Goal: Transaction & Acquisition: Purchase product/service

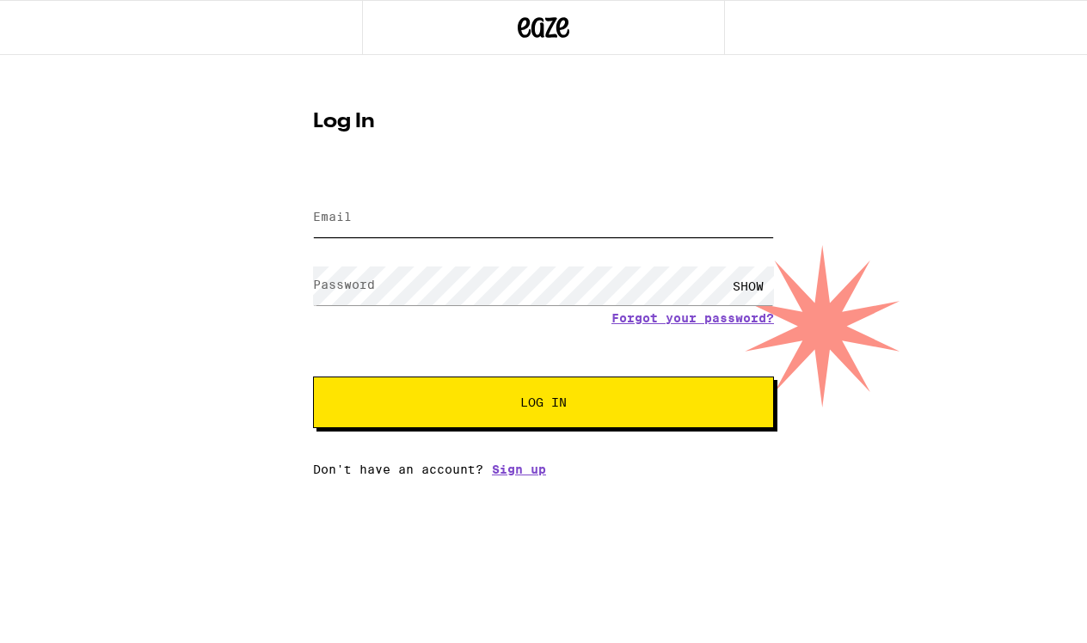
type input "[EMAIL_ADDRESS][DOMAIN_NAME]"
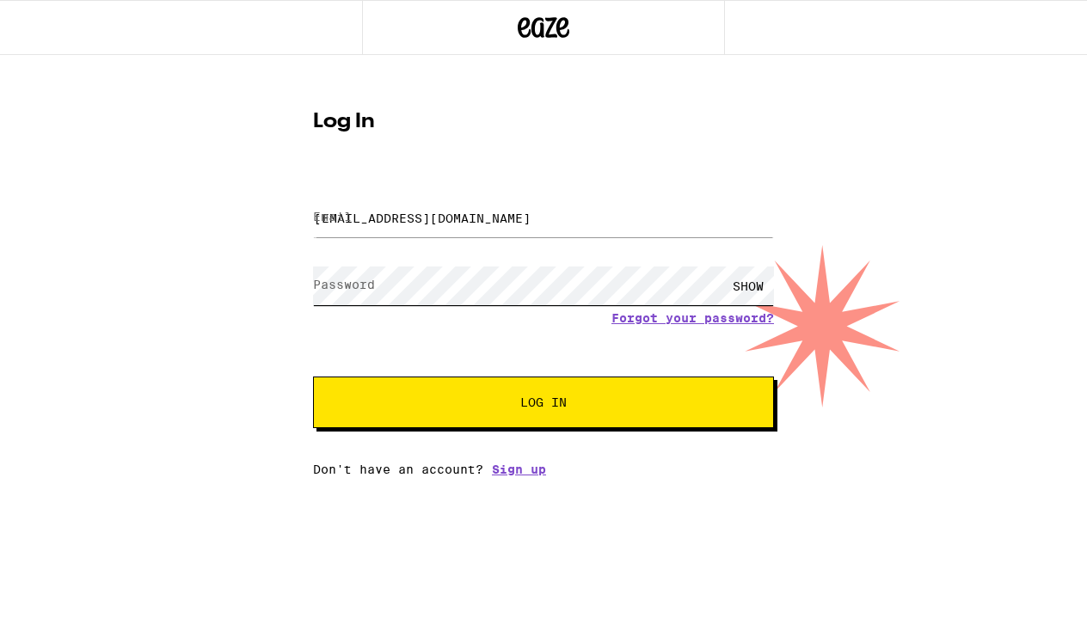
click at [544, 404] on button "Log In" at bounding box center [543, 403] width 461 height 52
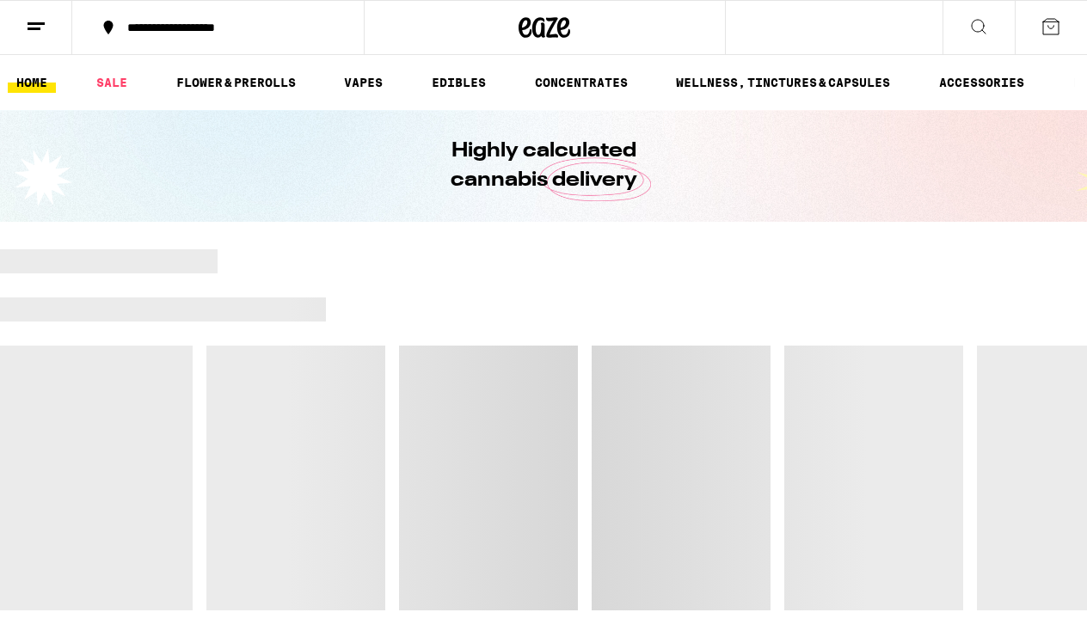
click at [490, 390] on div at bounding box center [543, 429] width 1087 height 361
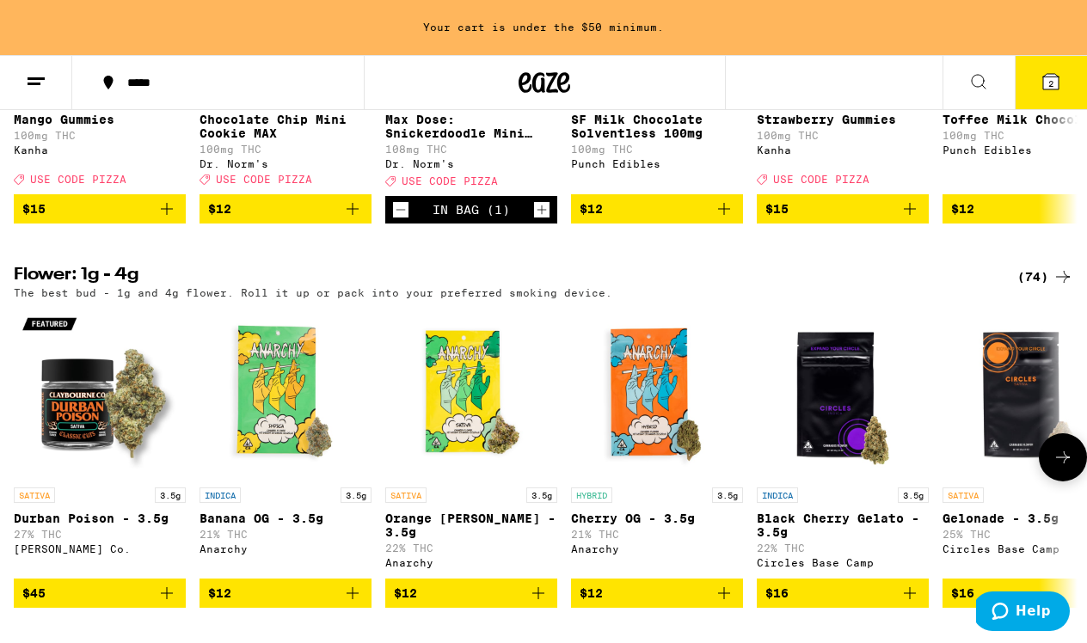
scroll to position [832, 0]
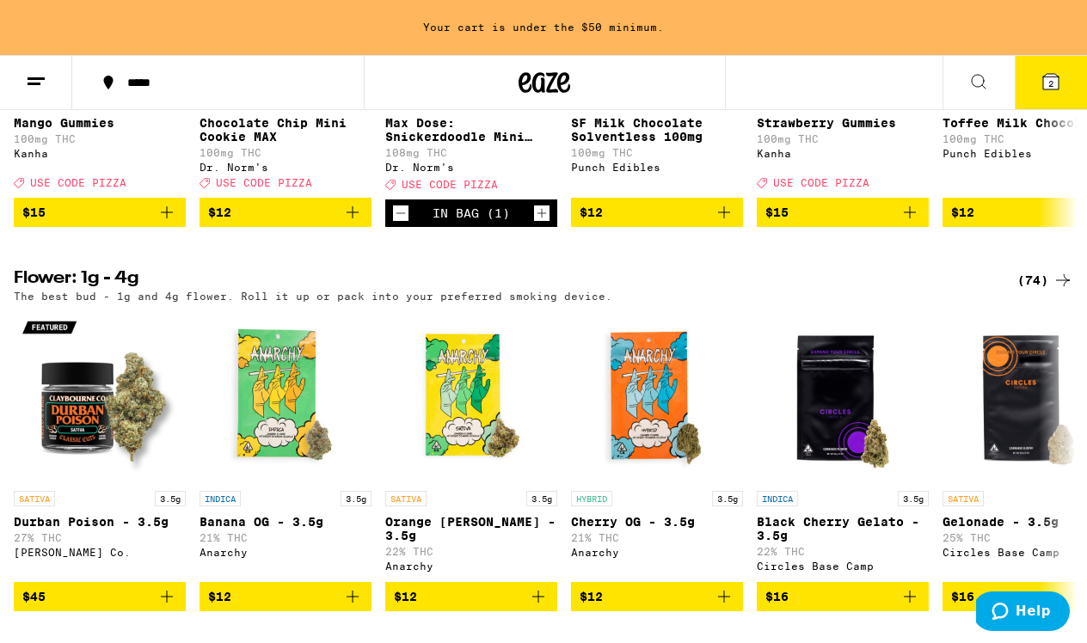
click at [540, 224] on icon "Increment" at bounding box center [541, 213] width 15 height 21
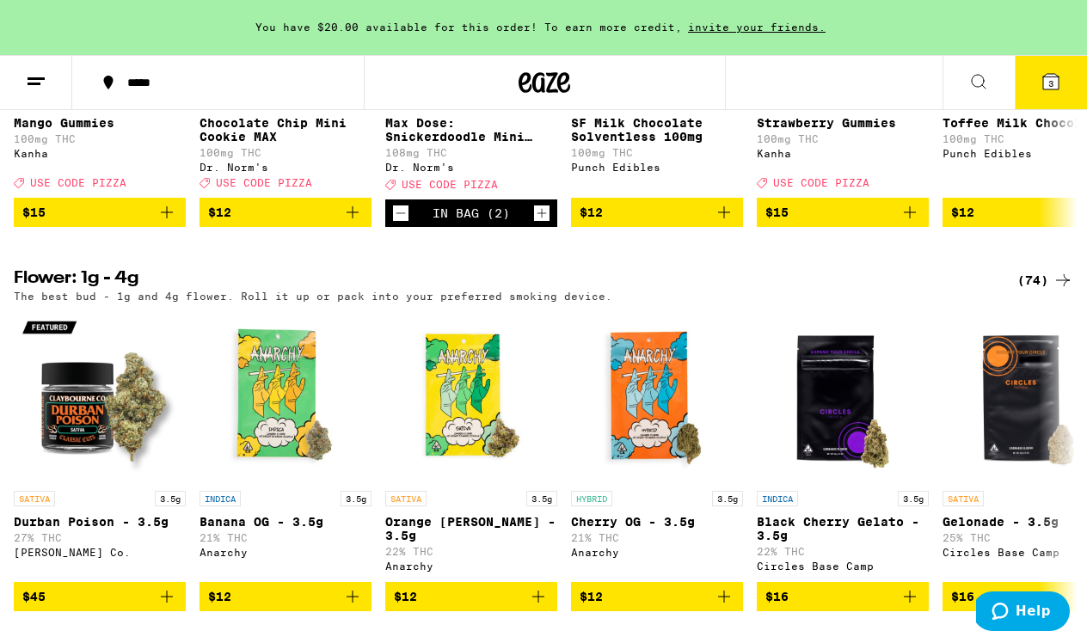
click at [540, 224] on icon "Increment" at bounding box center [541, 213] width 15 height 21
click at [1041, 90] on icon at bounding box center [1051, 81] width 21 height 21
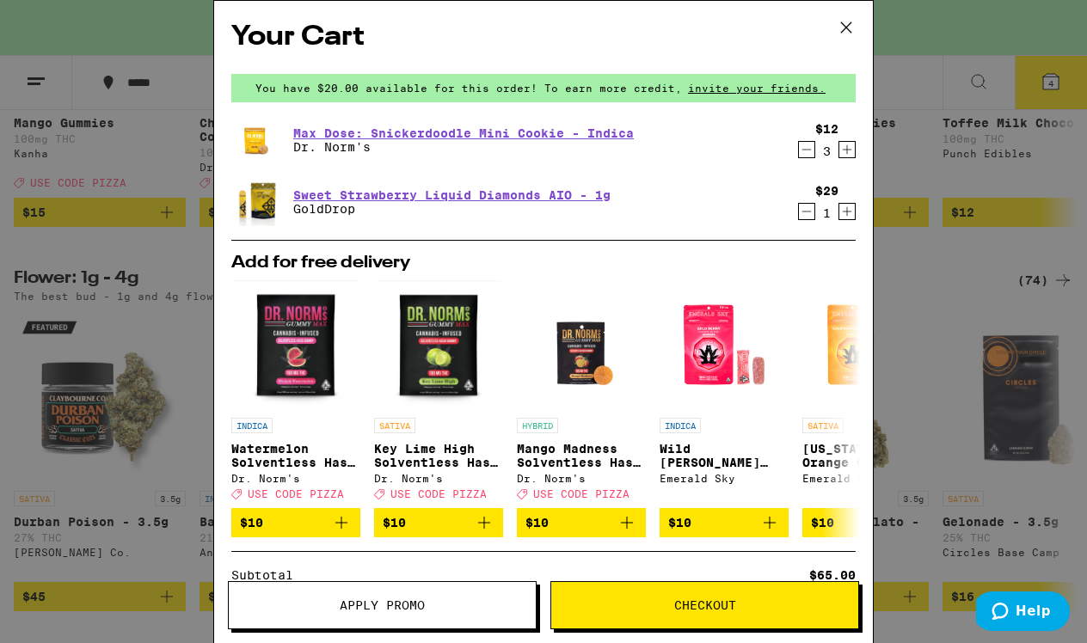
click at [806, 155] on icon "Decrement" at bounding box center [806, 149] width 15 height 21
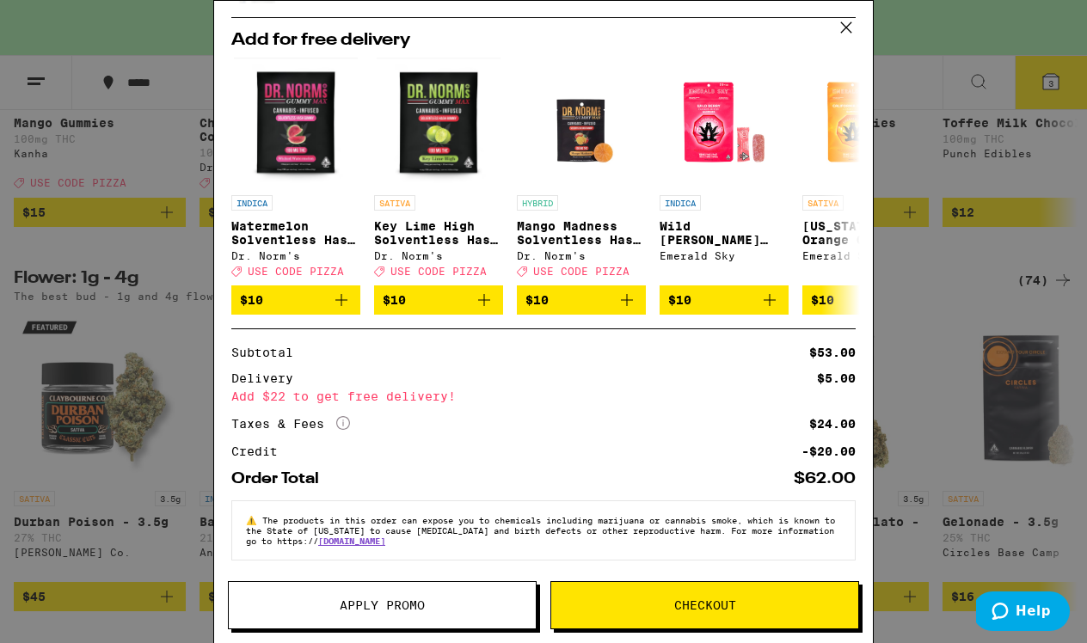
scroll to position [236, 0]
click at [462, 602] on span "Apply Promo" at bounding box center [382, 606] width 307 height 12
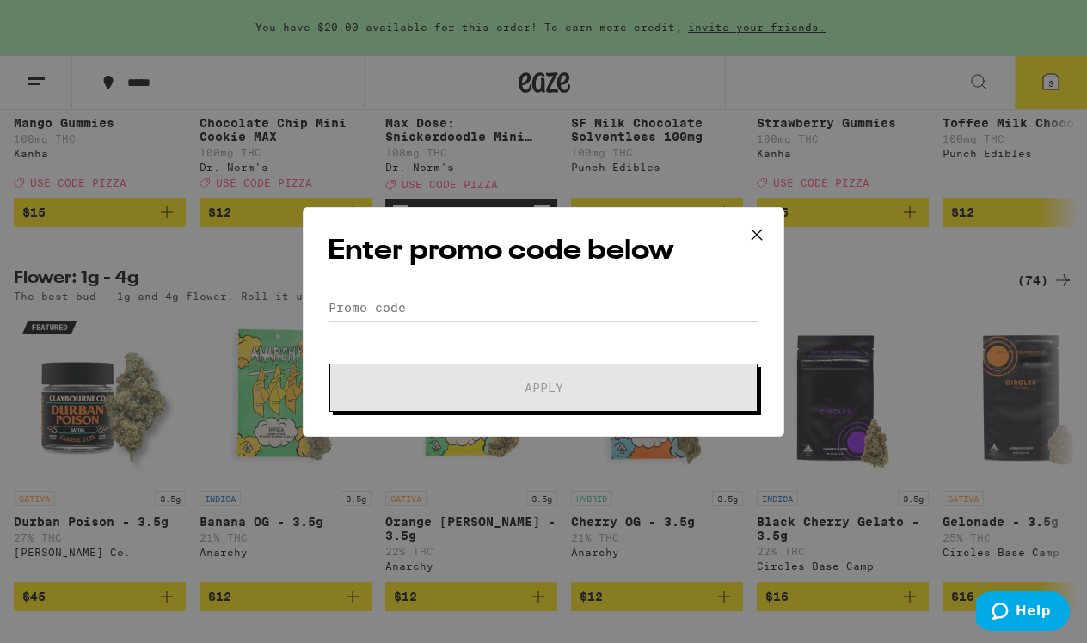
click at [407, 300] on input "Promo Code" at bounding box center [544, 308] width 432 height 26
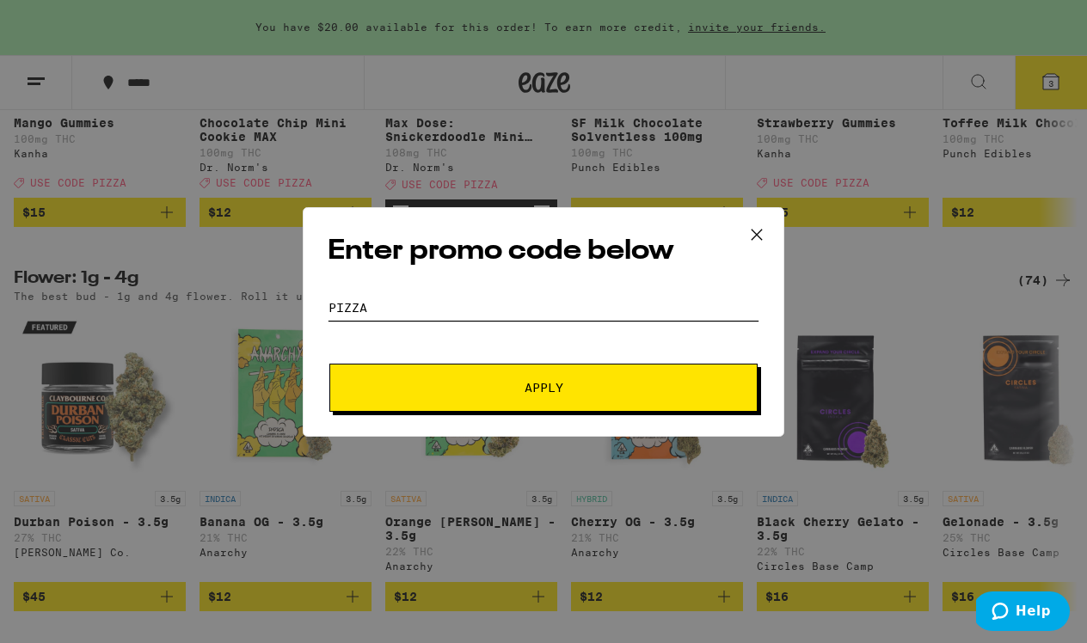
type input "pizza"
click at [415, 403] on button "Apply" at bounding box center [543, 388] width 428 height 48
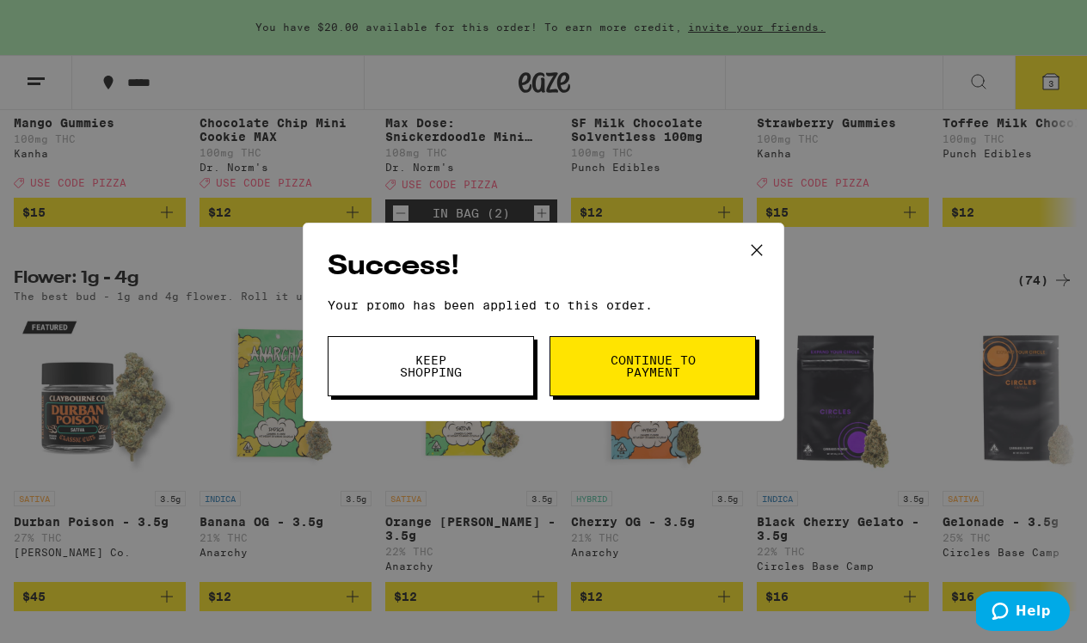
click at [467, 370] on span "Keep Shopping" at bounding box center [431, 366] width 88 height 24
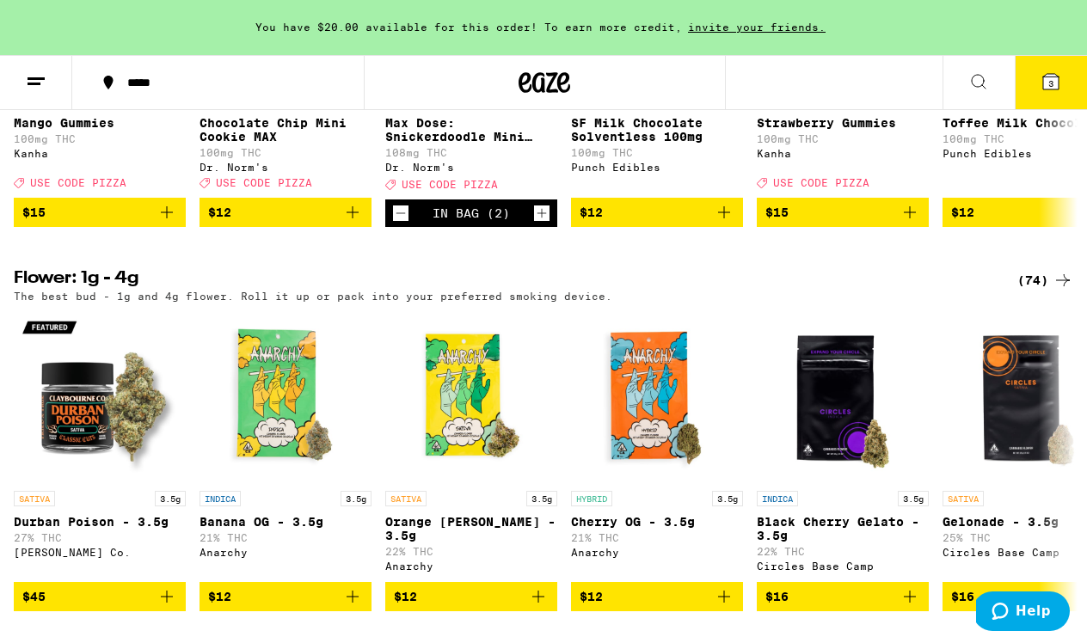
click at [1022, 75] on button "3" at bounding box center [1051, 82] width 72 height 53
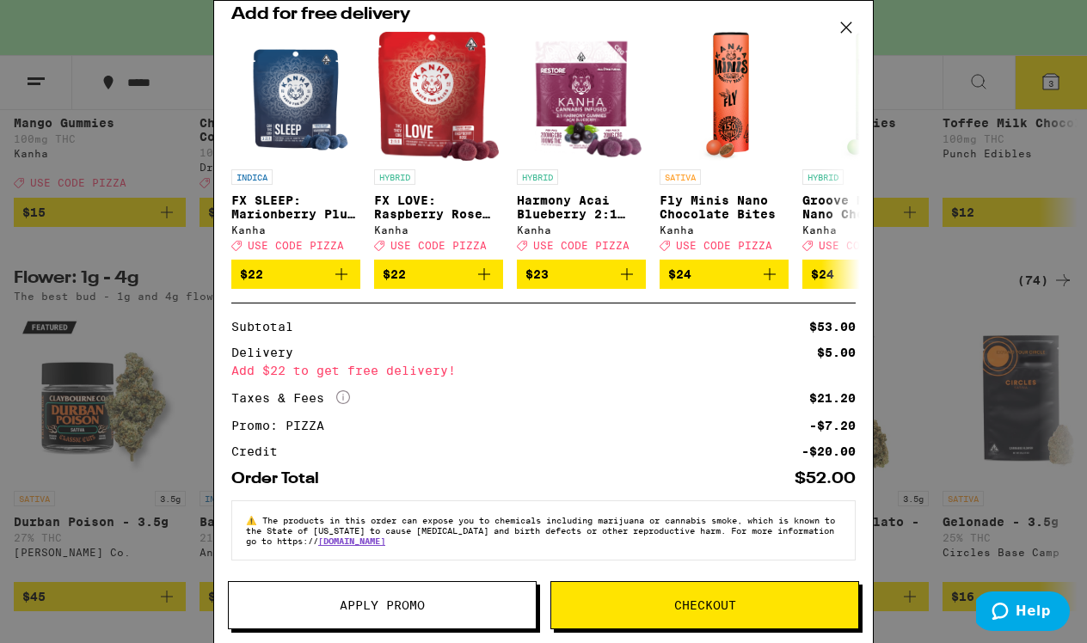
scroll to position [262, 0]
click at [843, 28] on icon at bounding box center [847, 28] width 26 height 26
